Goal: Navigation & Orientation: Find specific page/section

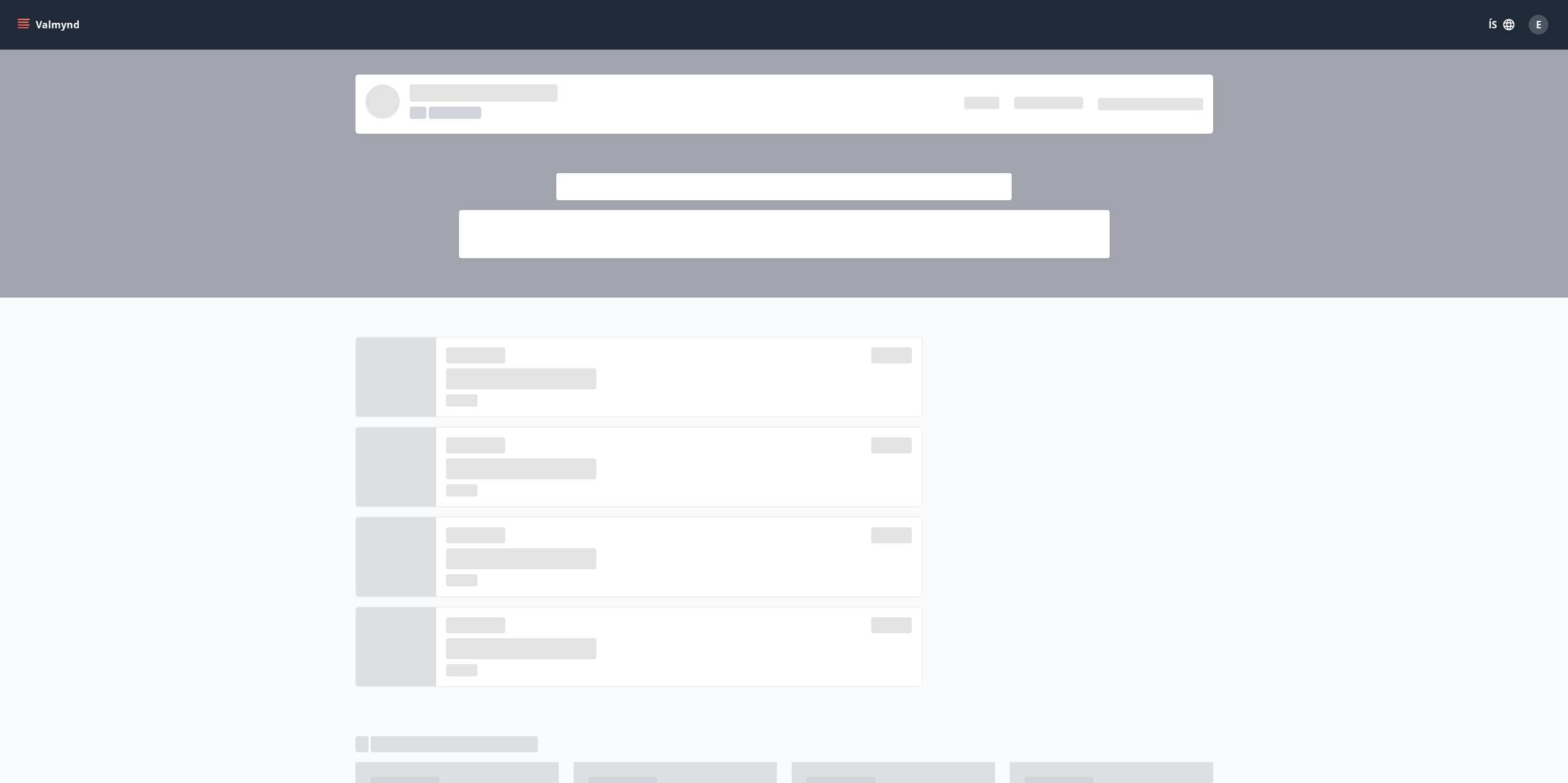
click at [184, 431] on div at bounding box center [784, 506] width 1568 height 419
click at [1540, 25] on span "E" at bounding box center [1538, 24] width 5 height 13
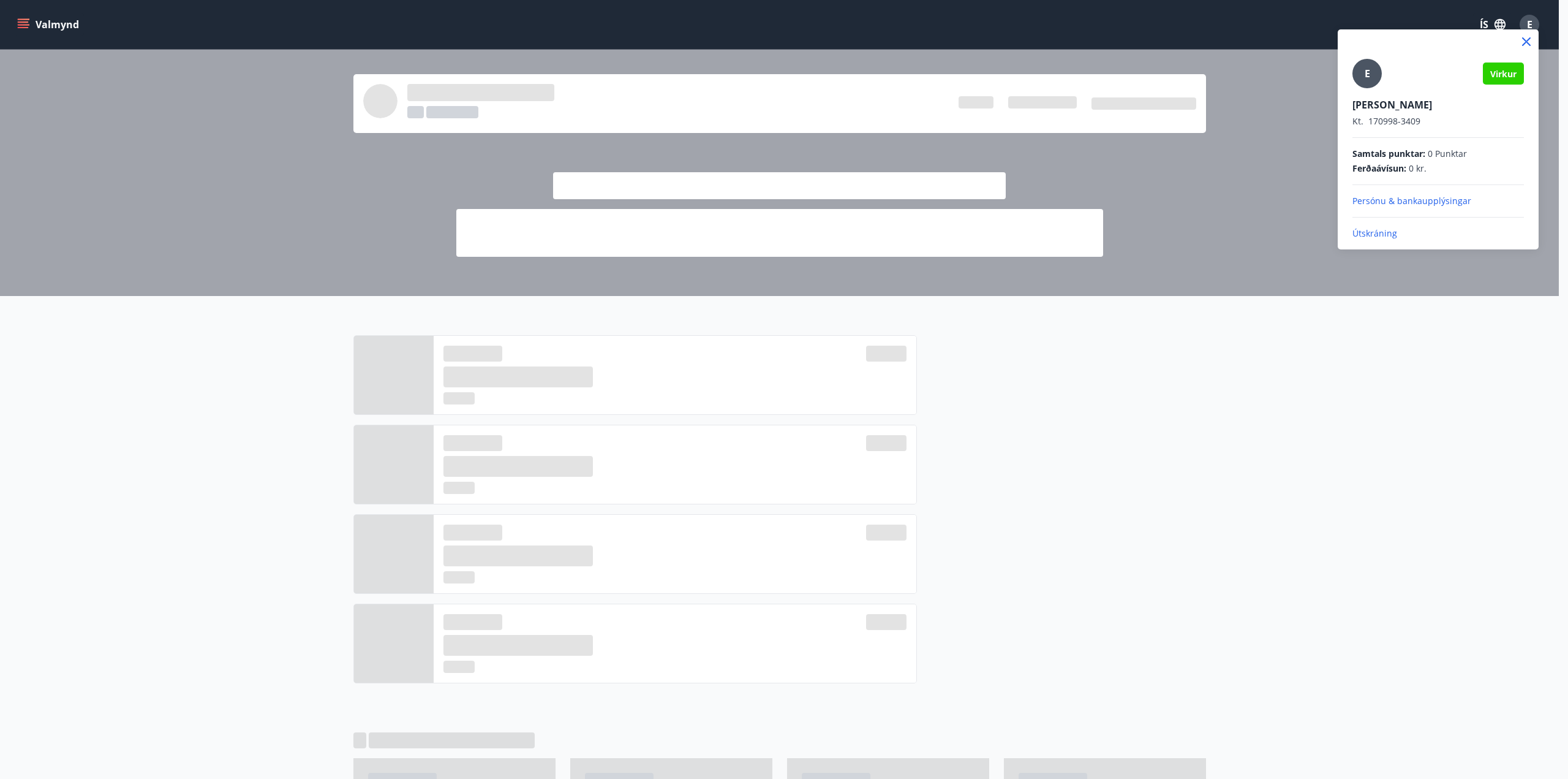
click at [1346, 474] on div at bounding box center [784, 389] width 1568 height 779
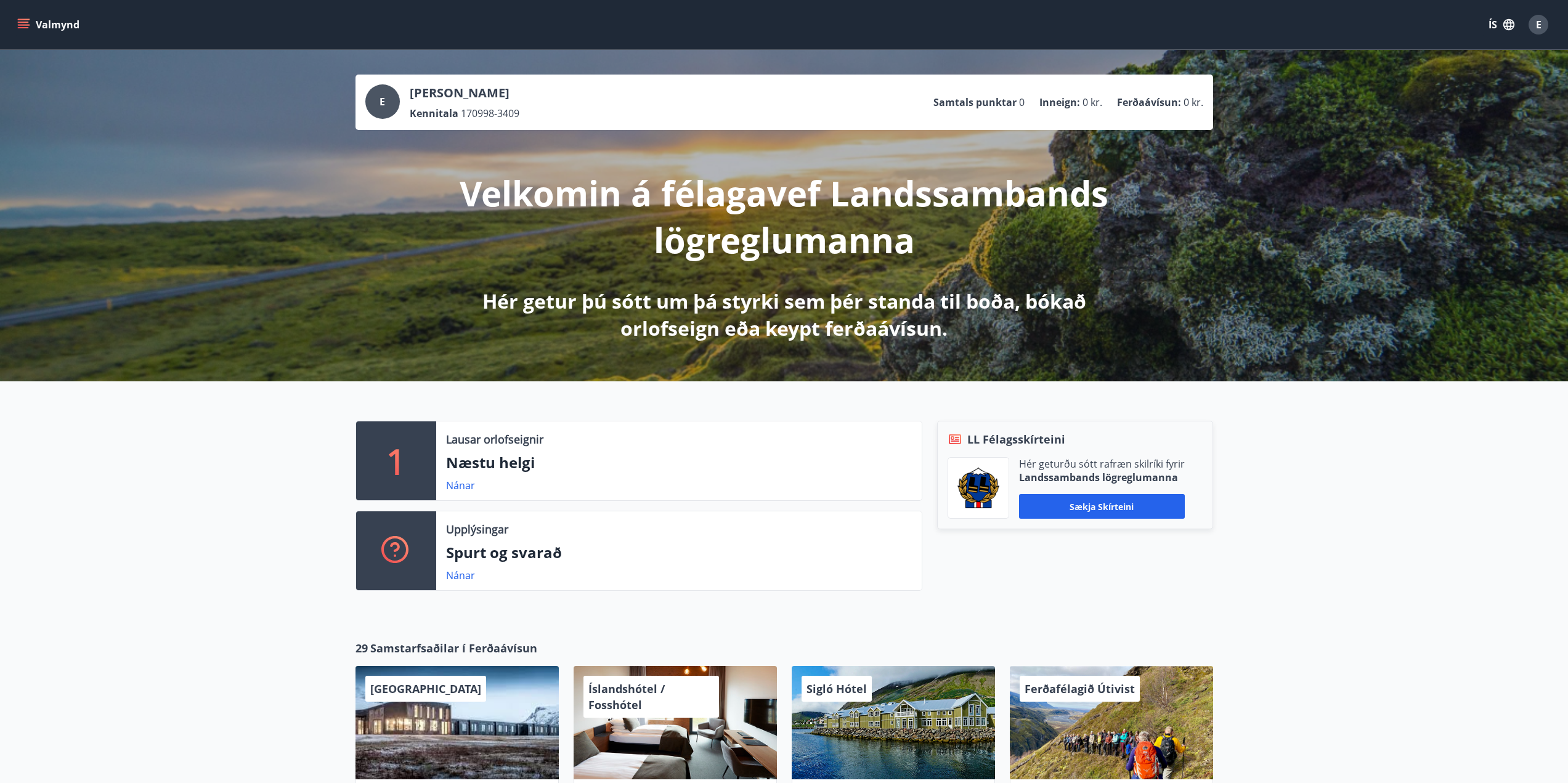
click at [1359, 588] on div "1 Lausar orlofseignir Næstu helgi Nánar Upplýsingar Spurt og svarað Nánar LL Fé…" at bounding box center [784, 500] width 1568 height 239
click at [1385, 538] on div "1 Lausar orlofseignir Næstu helgi Nánar Upplýsingar Spurt og svarað Nánar LL Fé…" at bounding box center [784, 500] width 1568 height 239
click at [1466, 584] on div "1 Lausar orlofseignir Næstu helgi Nánar Upplýsingar Spurt og svarað Nánar LL Fé…" at bounding box center [784, 500] width 1568 height 239
click at [1300, 531] on div "1 Lausar orlofseignir Næstu helgi Nánar Upplýsingar Spurt og svarað Nánar LL Fé…" at bounding box center [784, 500] width 1568 height 239
click at [69, 621] on div "29 Samstarfsaðilar í Ferðaávísun UMI Hotel Verð frá 56.900 Íslandshótel / Fossh…" at bounding box center [784, 739] width 1568 height 238
